Goal: Information Seeking & Learning: Check status

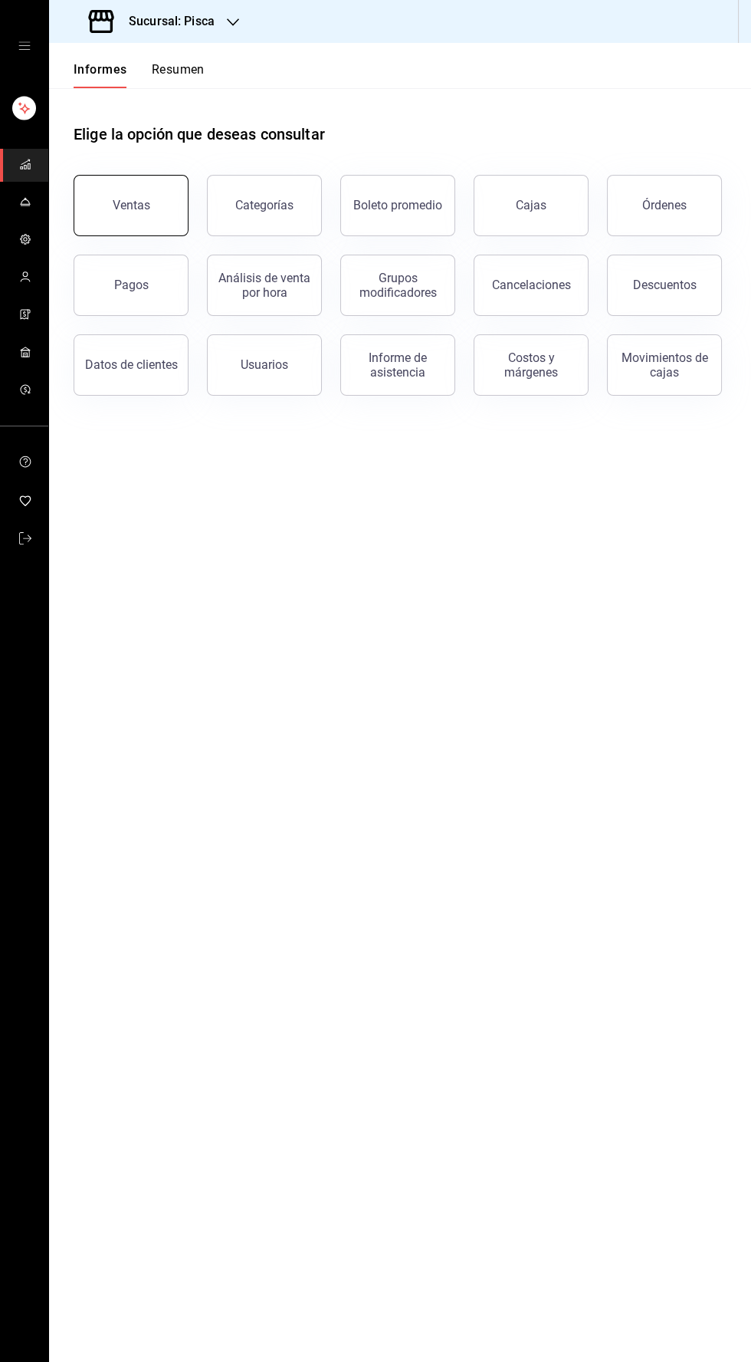
click at [107, 196] on button "Ventas" at bounding box center [131, 205] width 115 height 61
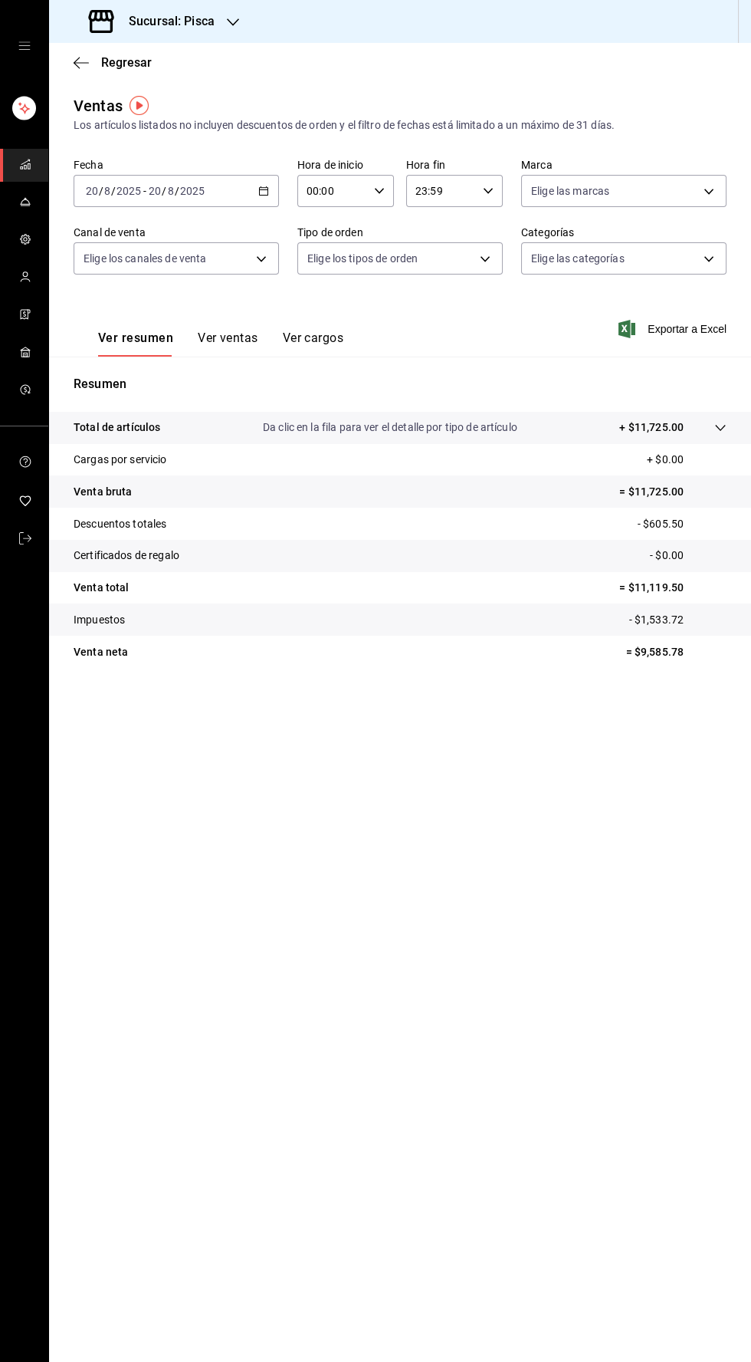
click at [209, 334] on font "Ver ventas" at bounding box center [228, 337] width 61 height 15
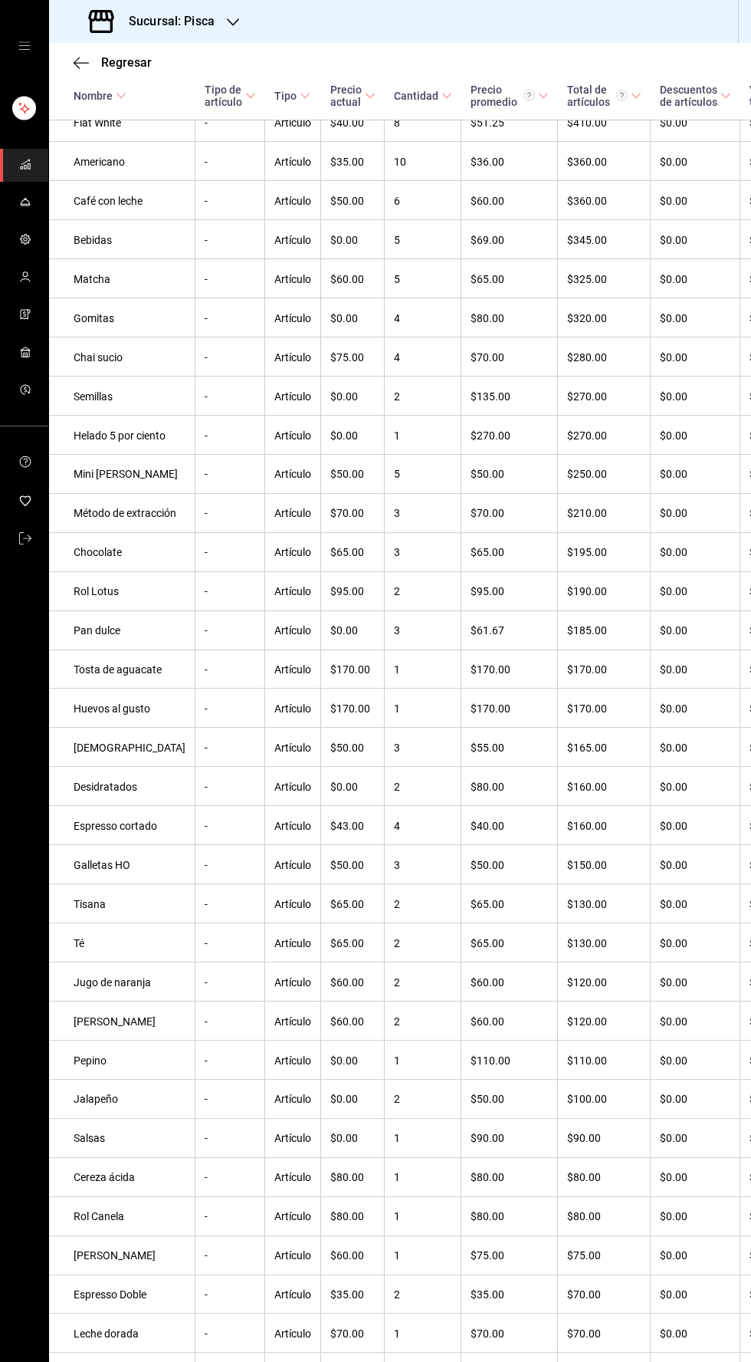
scroll to position [794, 0]
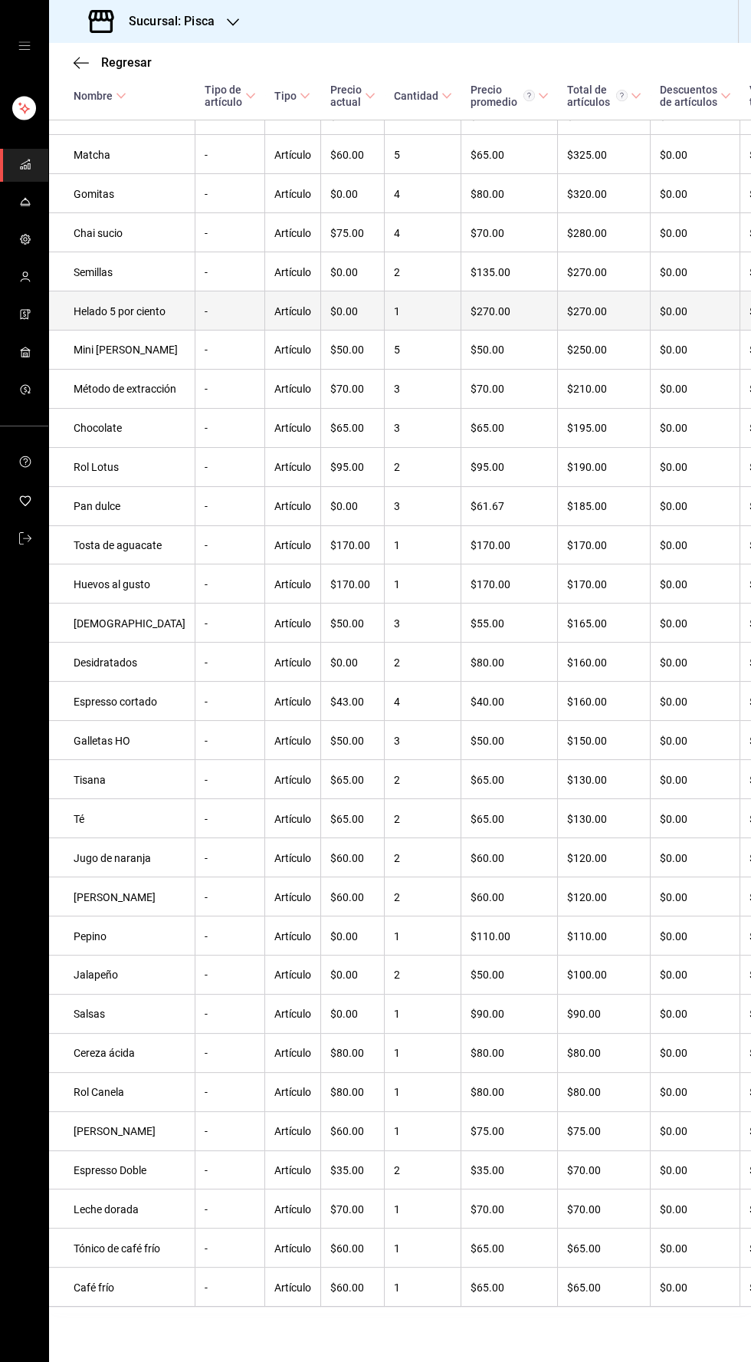
click at [73, 291] on td "Helado 5 por ciento" at bounding box center [122, 310] width 146 height 39
